Goal: Ask a question: Seek information or help from site administrators or community

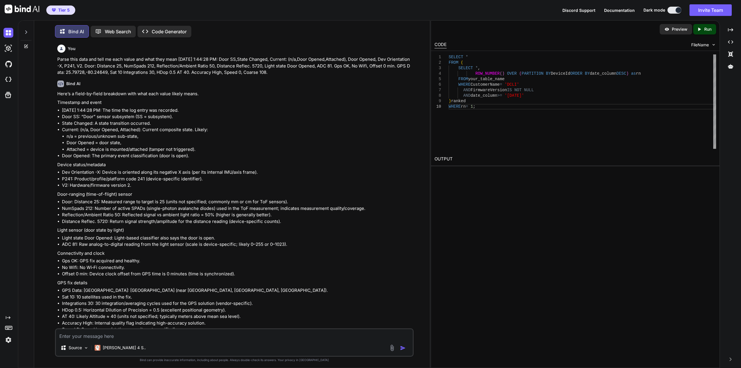
scroll to position [1040, 0]
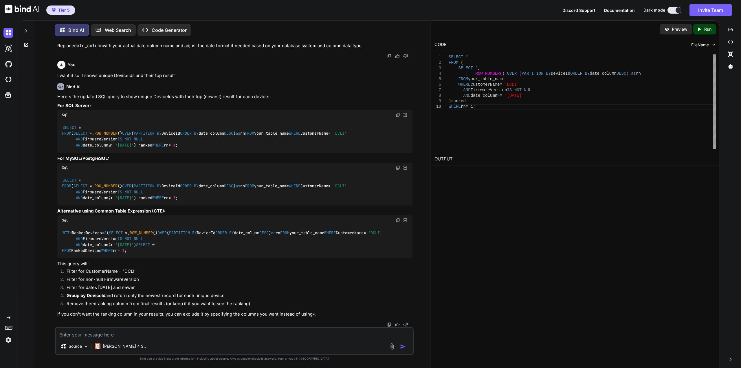
click at [181, 336] on textarea at bounding box center [234, 333] width 357 height 10
click at [209, 331] on textarea "I want to plot" at bounding box center [234, 333] width 357 height 10
click at [247, 332] on textarea "I want to plot the lat / lon in excel. how do I do that?" at bounding box center [234, 333] width 357 height 10
paste textarea "Lon Lat 25.83275 -80.25889 25.8328 -80.25888 25.83279 -80.25893 25.83285 -80.25…"
type textarea "I want to plot the lat / lon in excel. how do I do that? Lon Lat 25.83275 -80.2…"
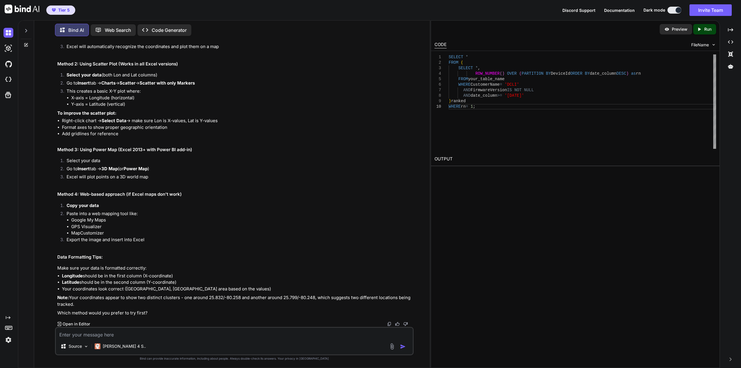
scroll to position [1580, 0]
drag, startPoint x: 82, startPoint y: 221, endPoint x: 72, endPoint y: 222, distance: 10.4
click at [72, 222] on li "Google My Maps" at bounding box center [241, 220] width 341 height 7
click at [73, 224] on li "GPS Visualizer" at bounding box center [241, 226] width 341 height 7
drag, startPoint x: 71, startPoint y: 219, endPoint x: 119, endPoint y: 220, distance: 47.8
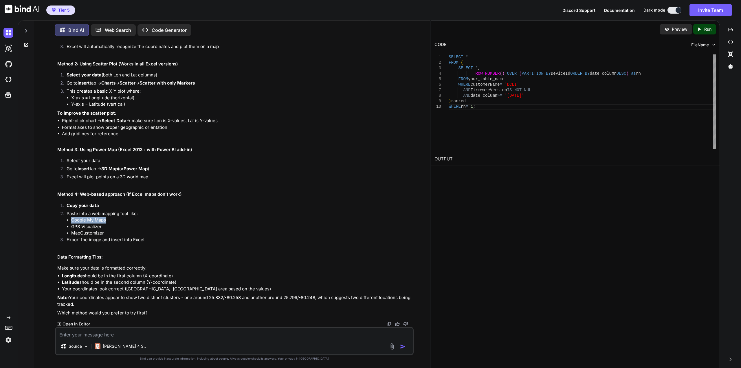
click at [119, 220] on ul "Google My Maps GPS Visualizer MapCustomizer" at bounding box center [240, 227] width 346 height 20
copy li "Google My Maps"
click at [202, 333] on textarea at bounding box center [234, 333] width 357 height 10
type textarea "How to combine a lat and lon columns to have lat,lon?"
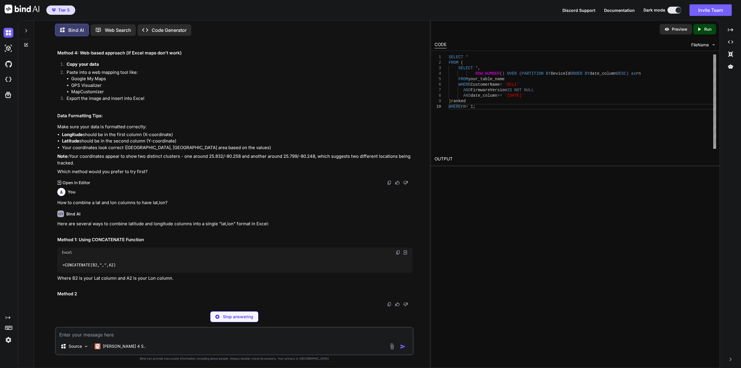
scroll to position [1668, 0]
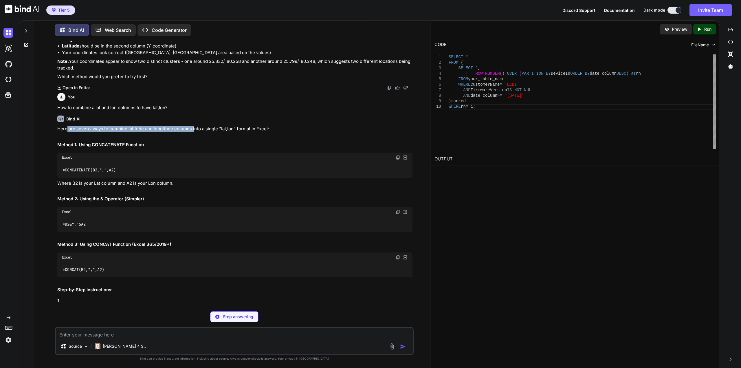
drag, startPoint x: 67, startPoint y: 278, endPoint x: 203, endPoint y: 279, distance: 136.3
click at [196, 132] on p "Here are several ways to combine latitude and longitude columns into a single "…" at bounding box center [234, 129] width 355 height 7
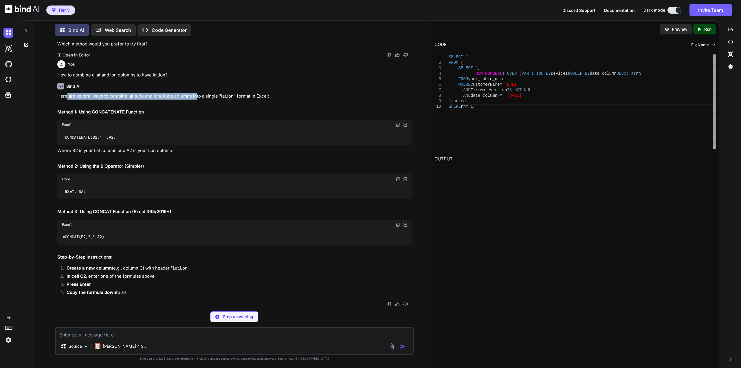
scroll to position [1849, 0]
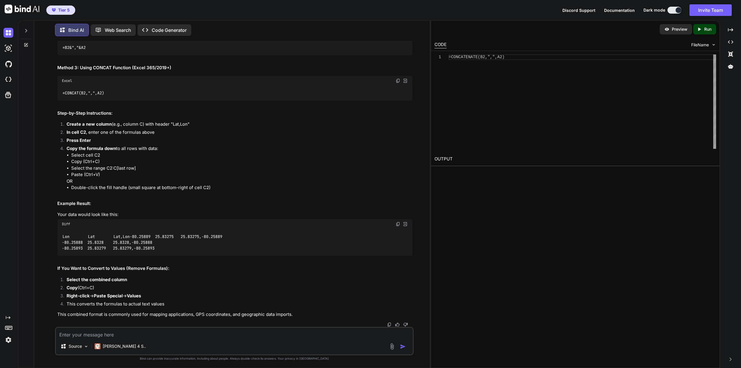
drag, startPoint x: 111, startPoint y: 190, endPoint x: 98, endPoint y: 191, distance: 12.5
click at [110, 55] on div "=B2&","&A2" at bounding box center [234, 47] width 355 height 15
drag, startPoint x: 99, startPoint y: 192, endPoint x: 60, endPoint y: 192, distance: 39.1
click at [60, 55] on div "=B2&","&A2" at bounding box center [234, 47] width 355 height 15
copy code "=B2&","&A2"
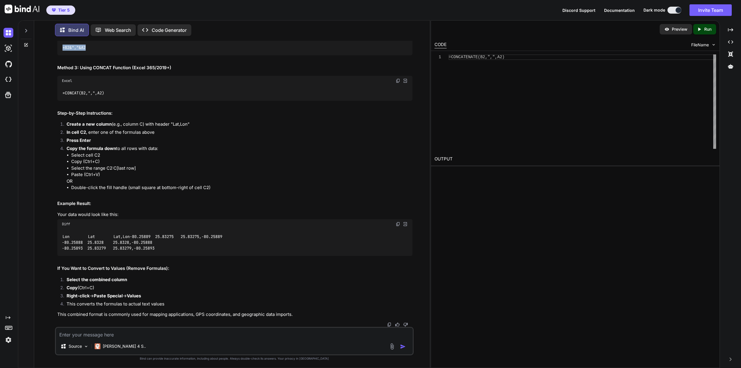
click at [123, 101] on div "=CONCAT(B2,",",A2)" at bounding box center [234, 93] width 355 height 15
click at [111, 101] on div "=CONCAT(B2,",",A2)" at bounding box center [234, 93] width 355 height 15
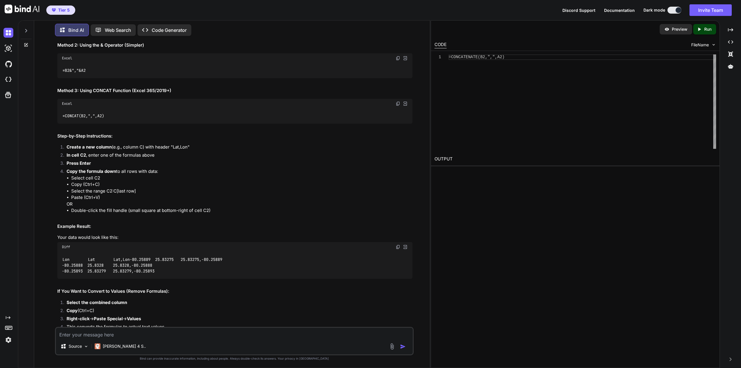
scroll to position [1820, 0]
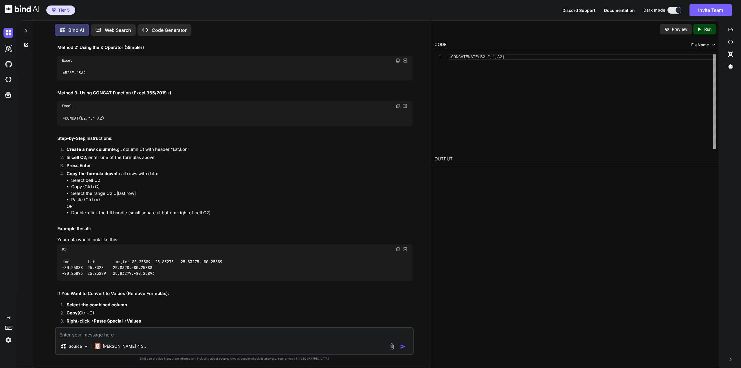
click at [397, 108] on img at bounding box center [397, 106] width 5 height 5
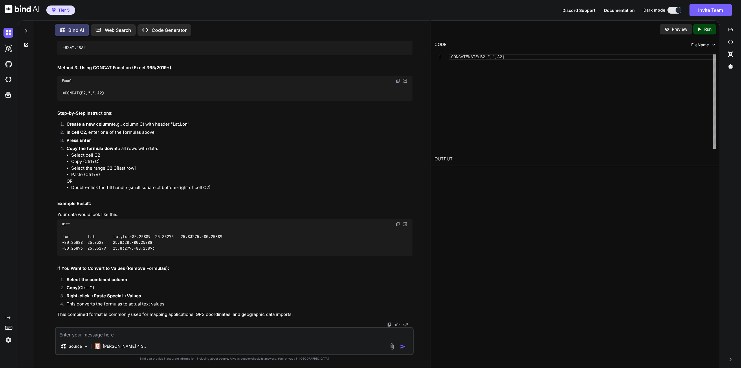
scroll to position [1825, 0]
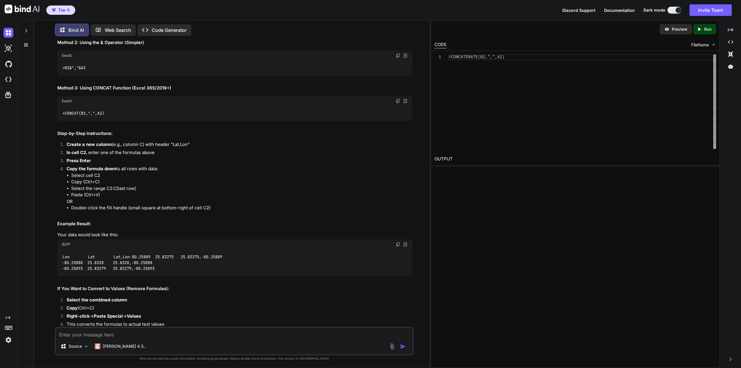
drag, startPoint x: 125, startPoint y: 161, endPoint x: 53, endPoint y: 161, distance: 71.5
click at [53, 161] on div "You Parse this data and tell me each value and what they mean [DATE] 1:44:28 PM…" at bounding box center [234, 204] width 391 height 327
copy code "=CONCATENATE(B2,",",A2)"
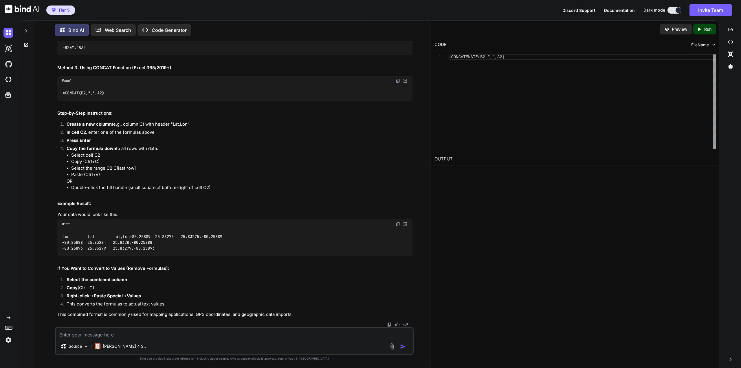
scroll to position [1969, 0]
drag, startPoint x: 89, startPoint y: 154, endPoint x: 135, endPoint y: 154, distance: 46.0
click at [135, 136] on p "In cell C2 , enter one of the formulas above" at bounding box center [240, 132] width 346 height 7
click at [125, 137] on li "In cell C2 , enter one of the formulas above" at bounding box center [237, 133] width 350 height 8
click at [111, 145] on li "Press Enter" at bounding box center [237, 141] width 350 height 8
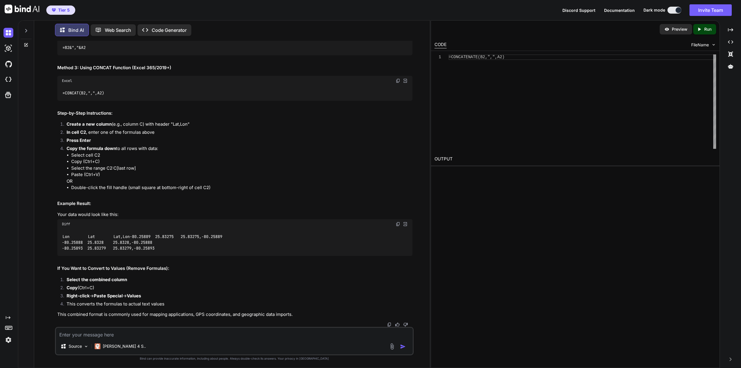
click at [87, 151] on strong "Copy the formula down" at bounding box center [91, 148] width 49 height 5
drag, startPoint x: 85, startPoint y: 171, endPoint x: 128, endPoint y: 168, distance: 43.2
click at [127, 168] on ol "Create a new column (e.g., column C) with header "Lat,Lon" In cell C2 , enter o…" at bounding box center [234, 156] width 355 height 70
click at [136, 145] on li "Press Enter" at bounding box center [237, 141] width 350 height 8
click at [137, 152] on p "Copy the formula down to all rows with data:" at bounding box center [240, 148] width 346 height 7
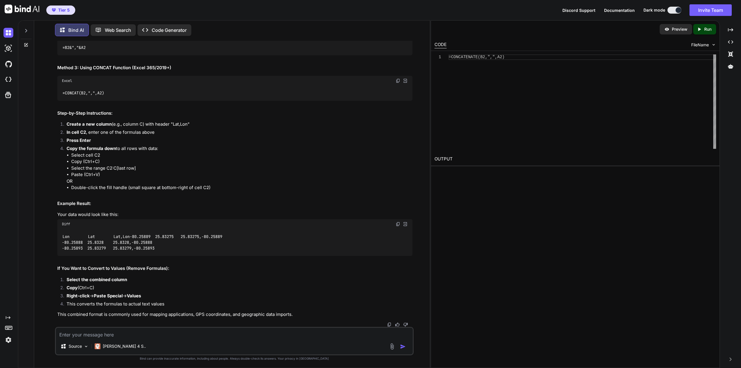
scroll to position [1998, 0]
